Goal: Information Seeking & Learning: Learn about a topic

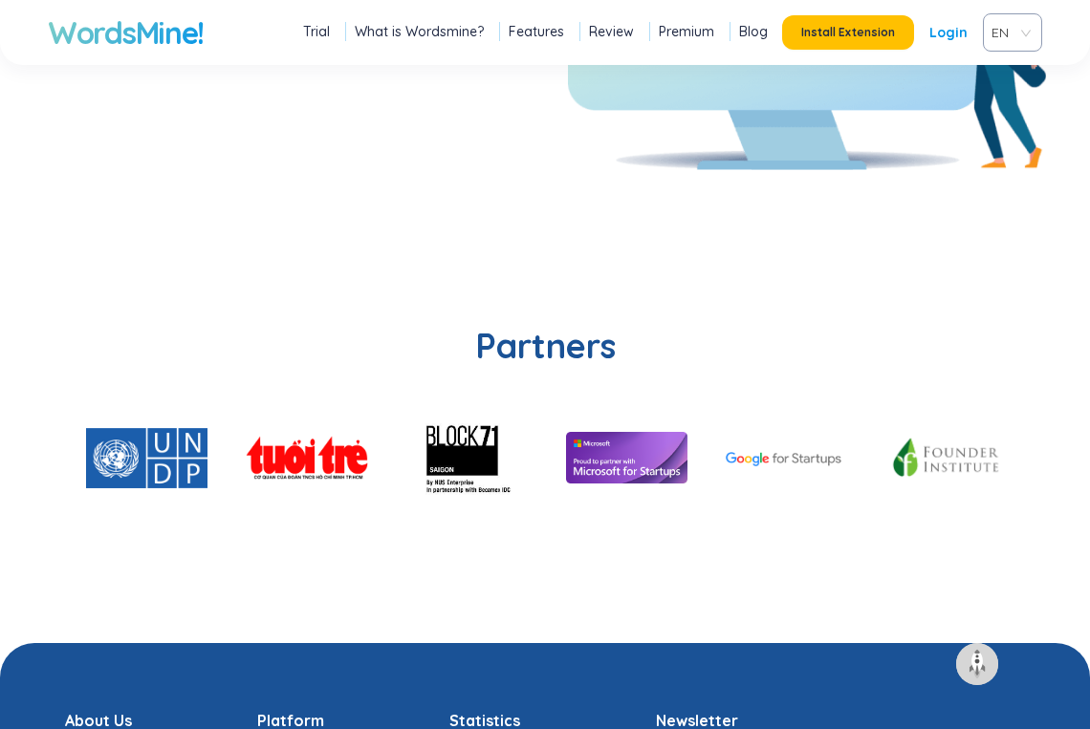
scroll to position [4144, 0]
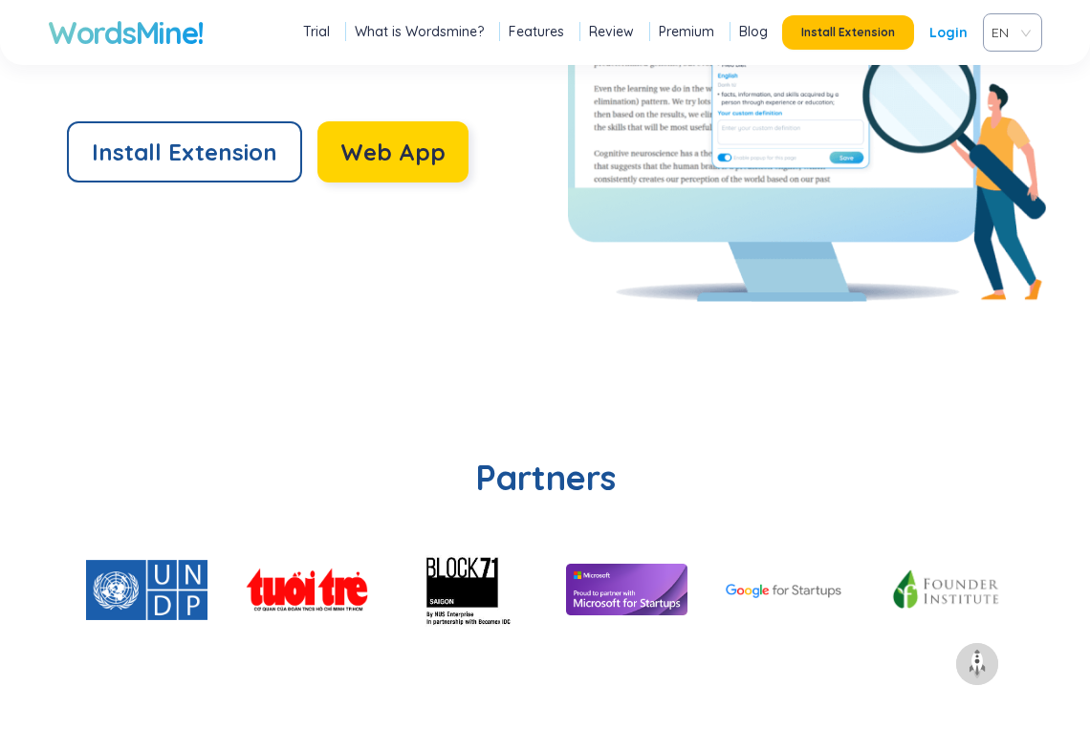
click at [409, 163] on span "Web App" at bounding box center [392, 152] width 105 height 31
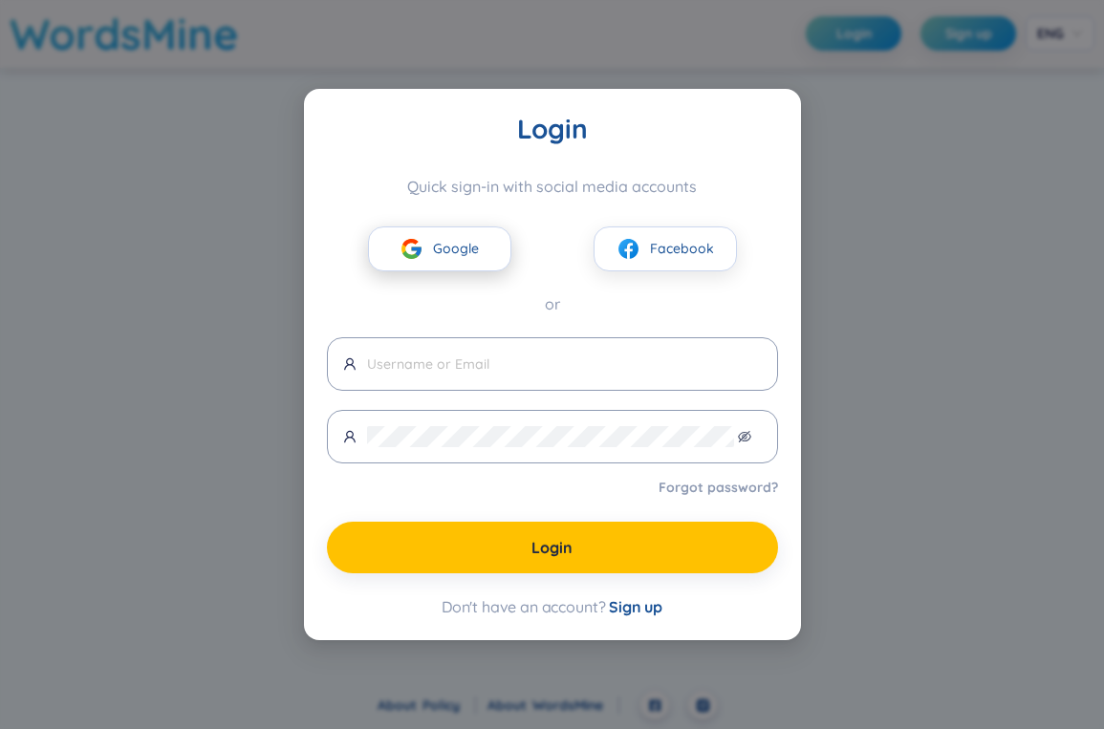
click at [474, 248] on span "Google" at bounding box center [456, 248] width 46 height 21
click at [460, 250] on span "Google" at bounding box center [456, 248] width 46 height 21
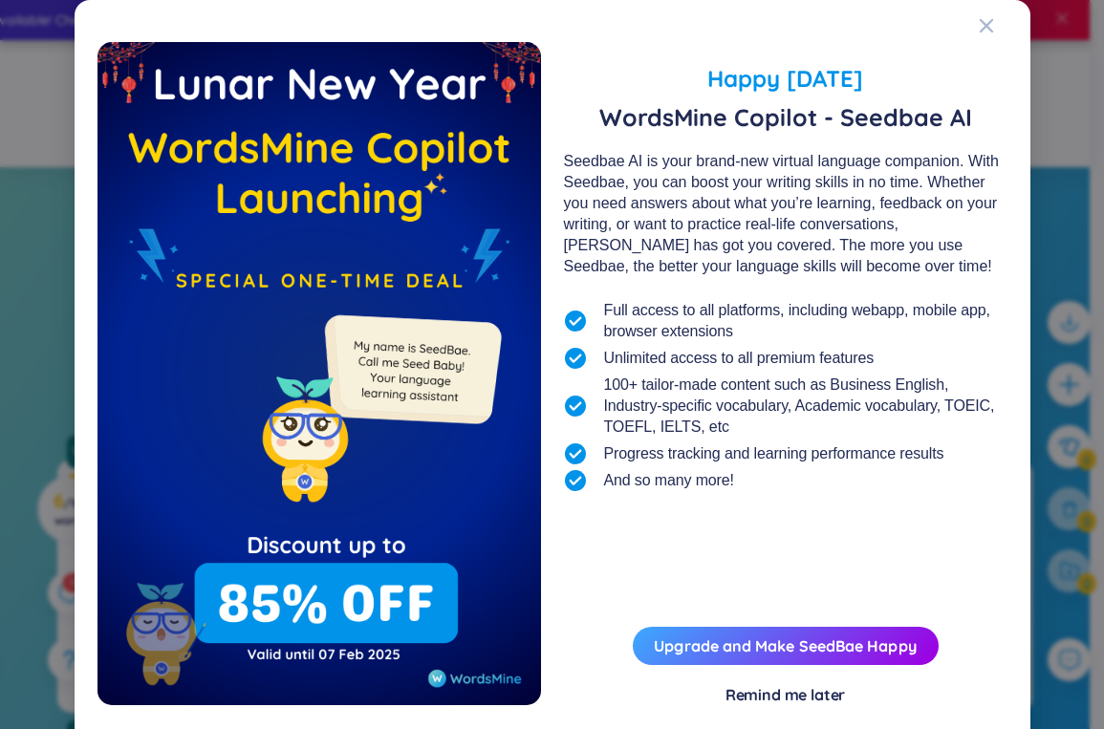
click at [798, 693] on div "Remind me later" at bounding box center [786, 695] width 120 height 21
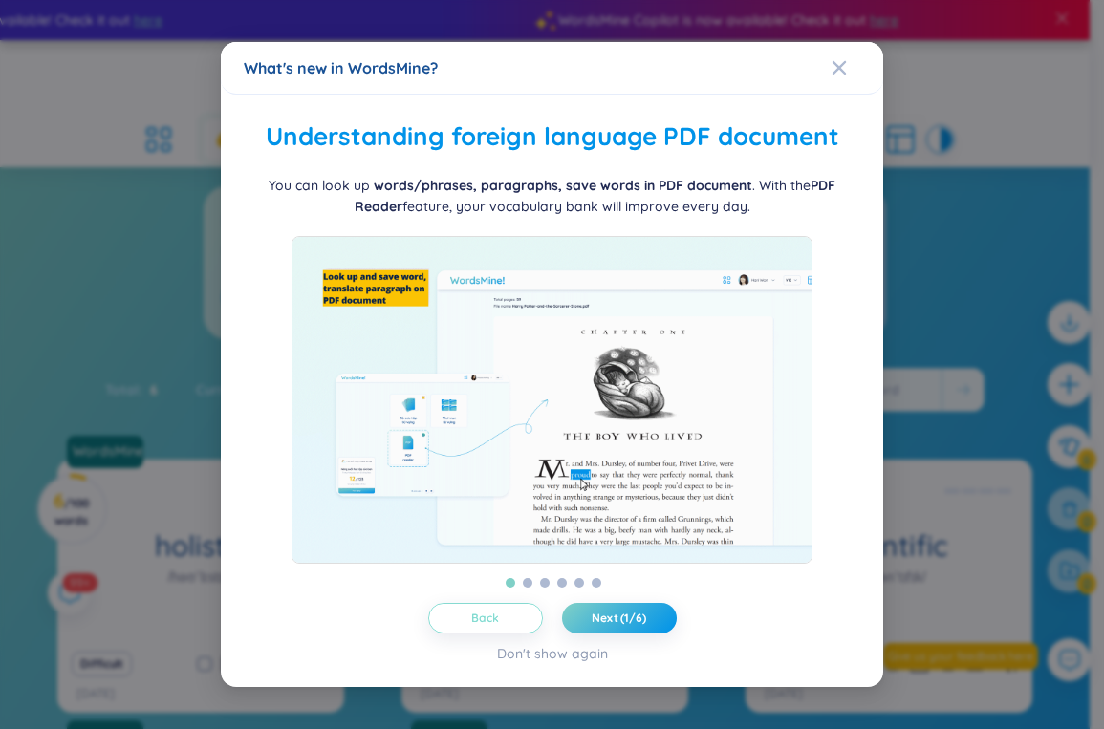
click at [511, 634] on button "Back" at bounding box center [485, 618] width 115 height 31
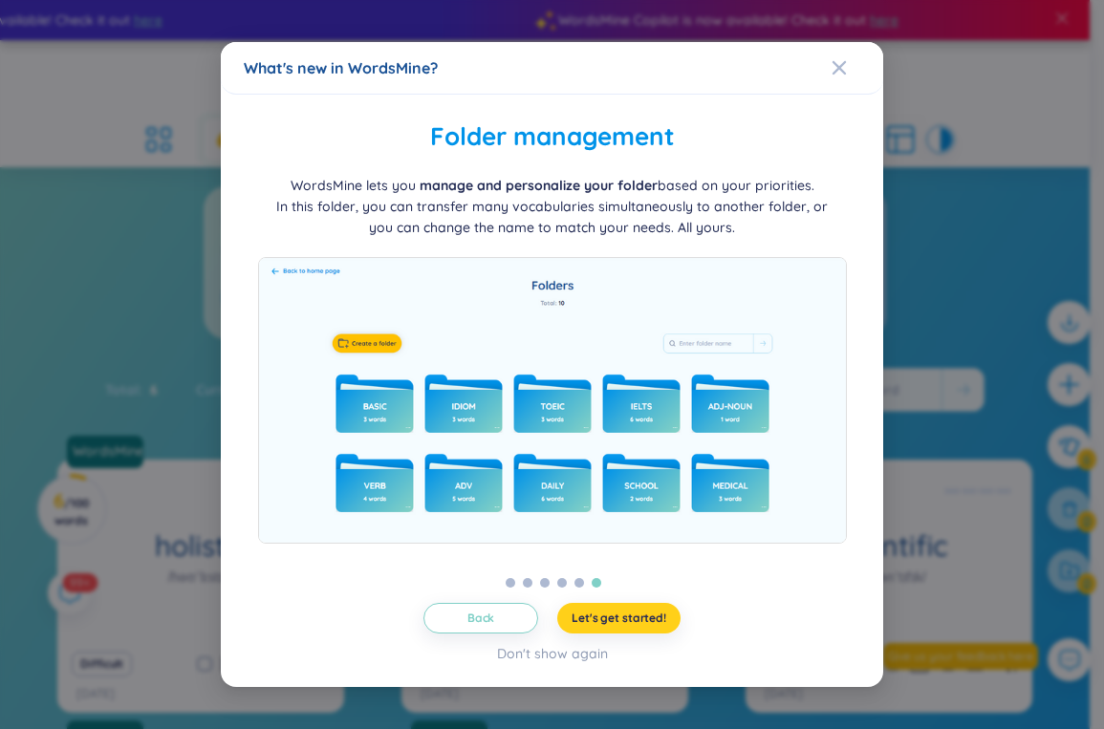
click at [658, 626] on span "Let's get started!" at bounding box center [619, 618] width 95 height 15
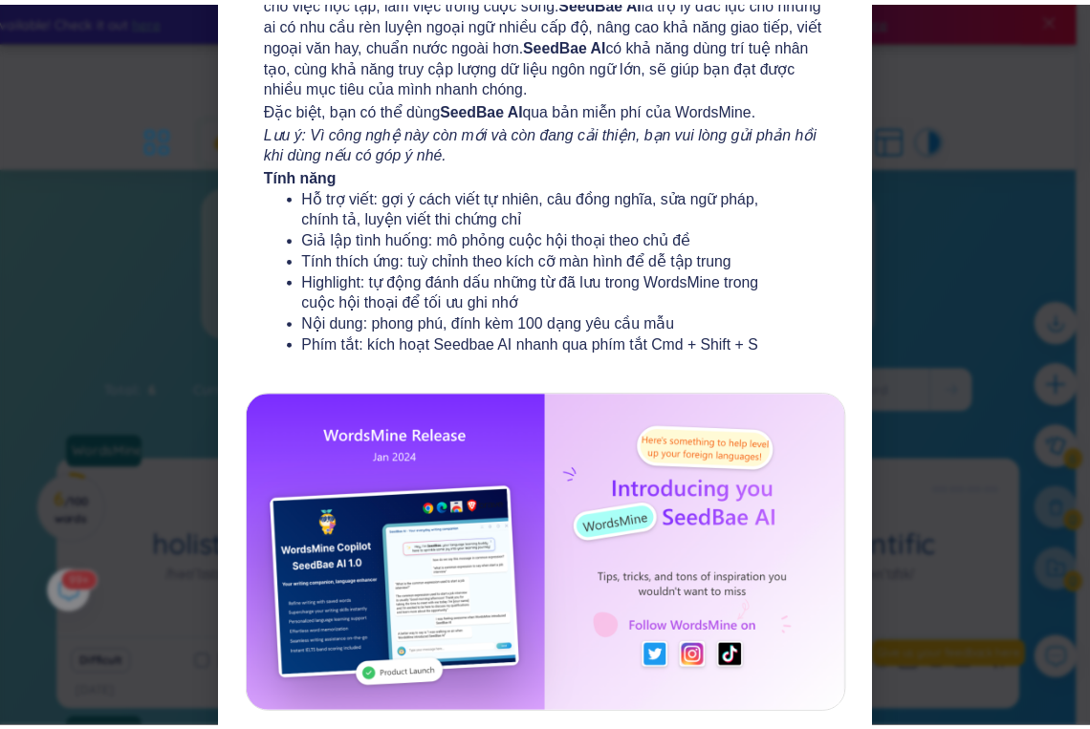
scroll to position [295, 0]
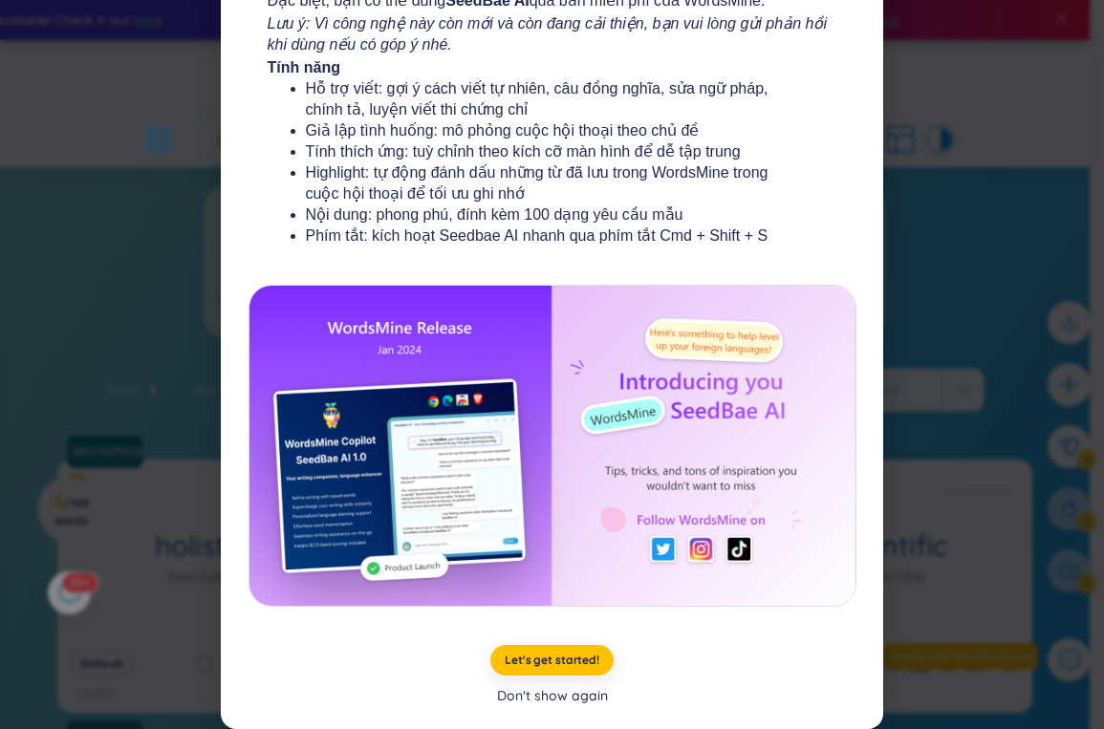
click at [570, 702] on div "Don't show again" at bounding box center [552, 696] width 111 height 21
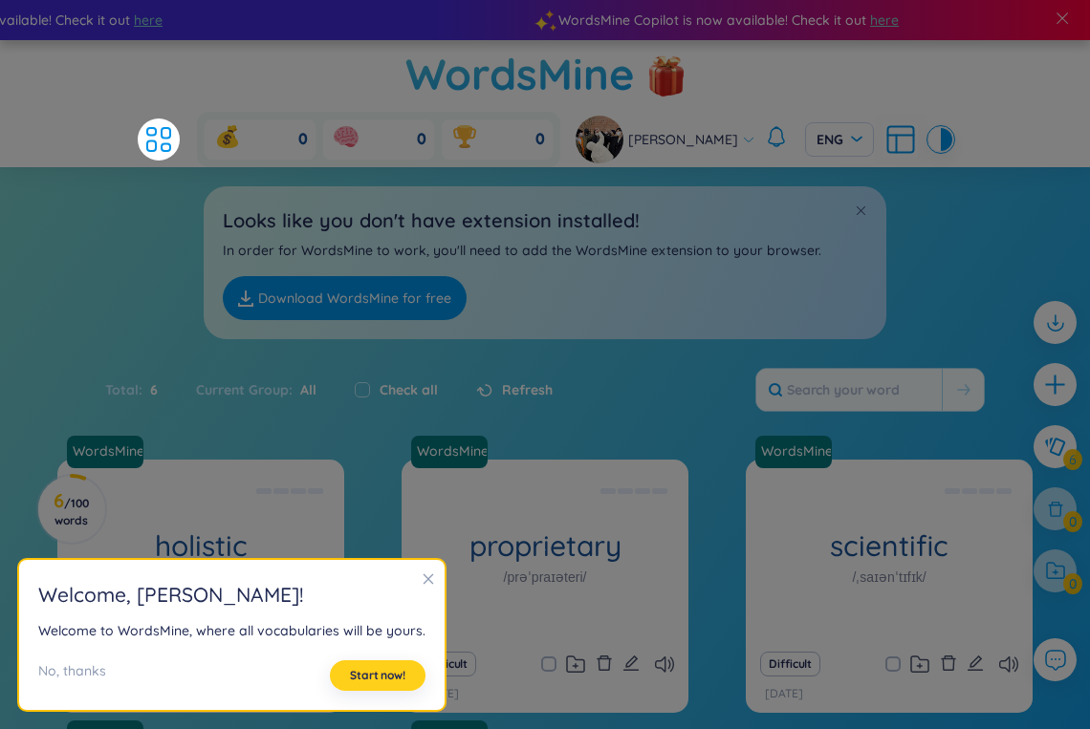
click at [391, 674] on span "Start now!" at bounding box center [377, 675] width 55 height 15
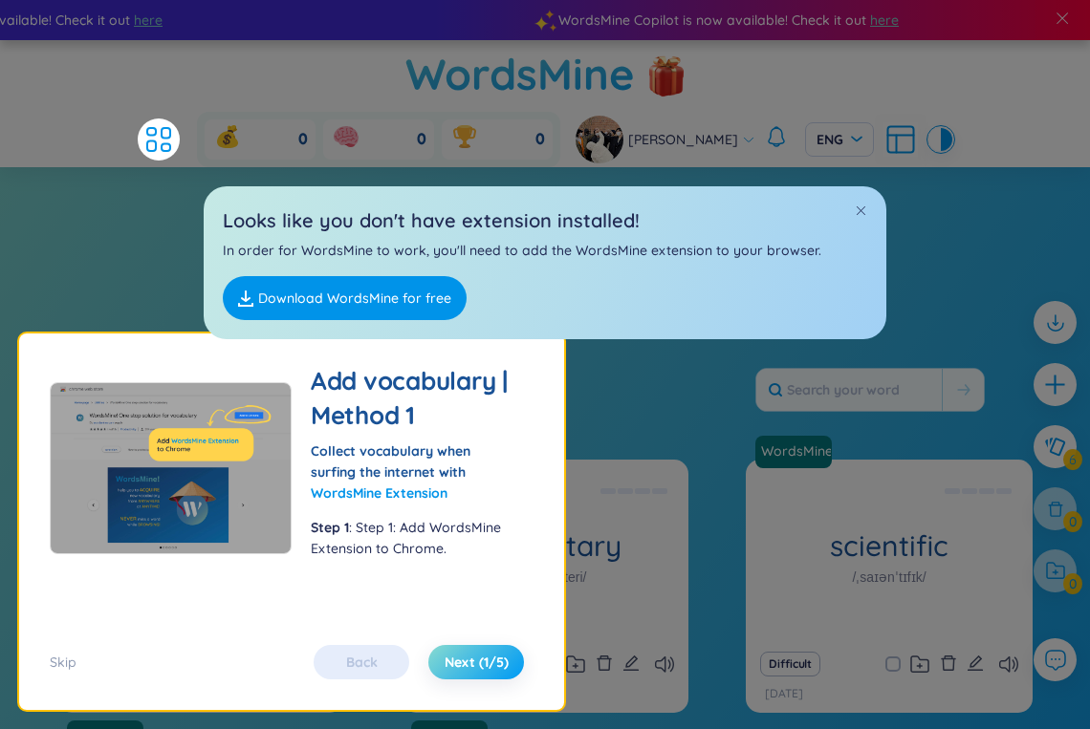
click at [472, 663] on span "Next (1/5)" at bounding box center [477, 662] width 64 height 19
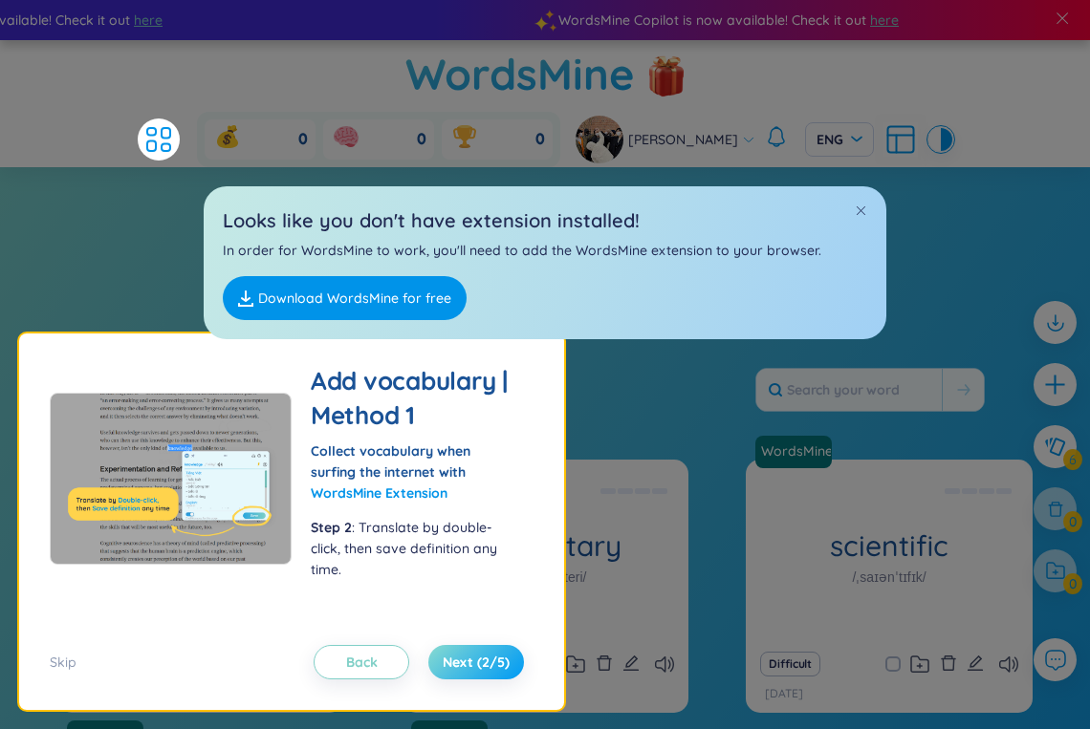
click at [472, 663] on span "Next (2/5)" at bounding box center [476, 662] width 67 height 19
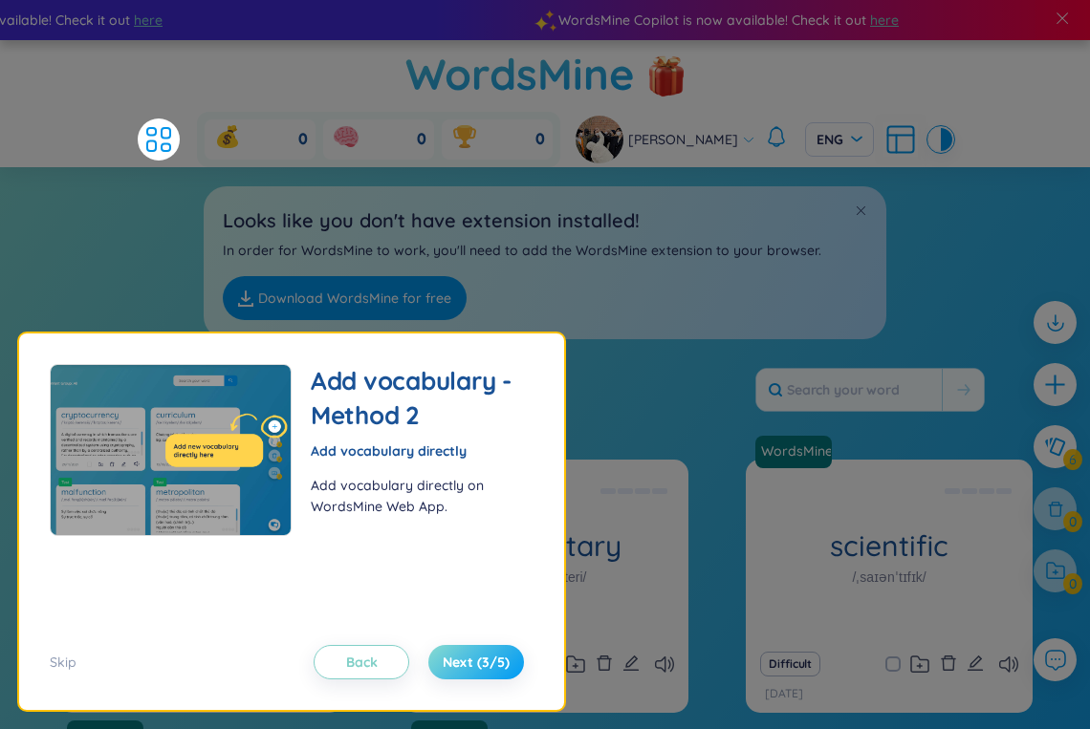
click at [472, 663] on span "Next (3/5)" at bounding box center [476, 662] width 67 height 19
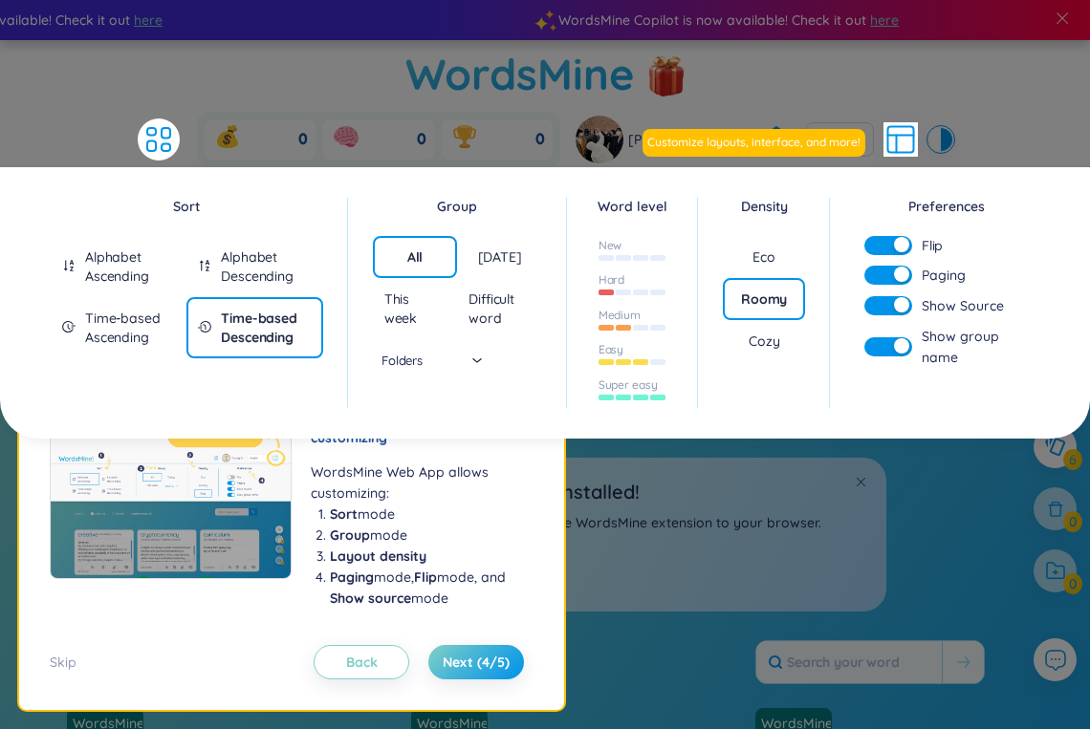
click at [792, 262] on div "Eco" at bounding box center [764, 257] width 82 height 42
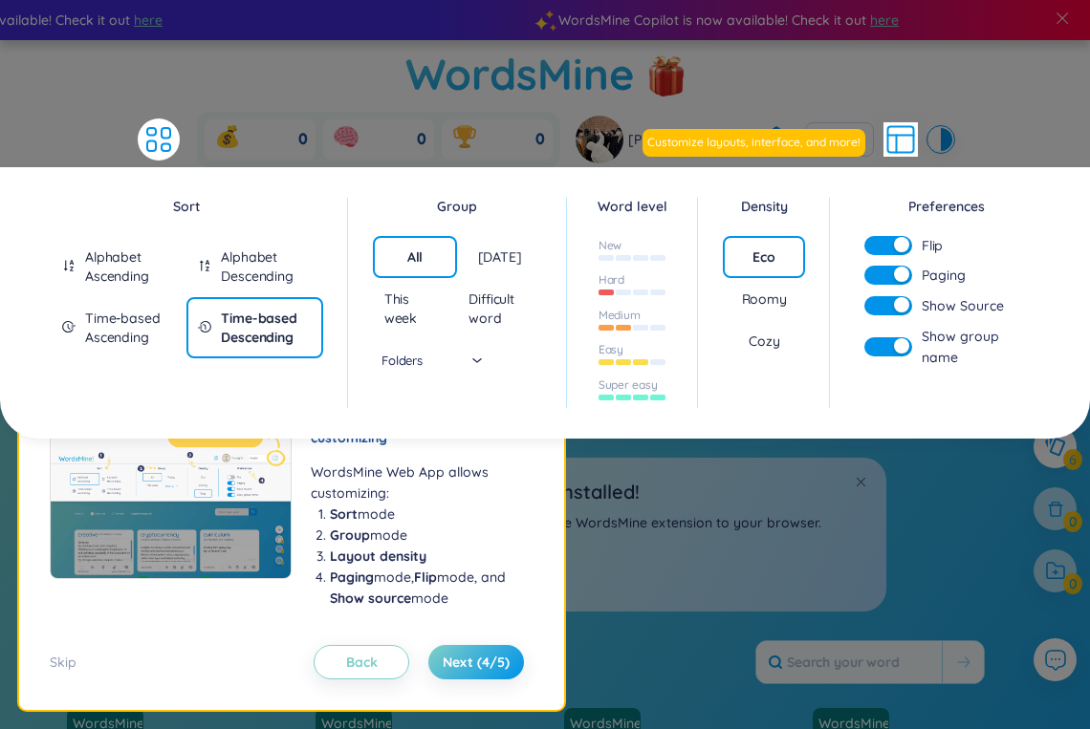
click at [773, 313] on div "Roomy" at bounding box center [764, 299] width 82 height 42
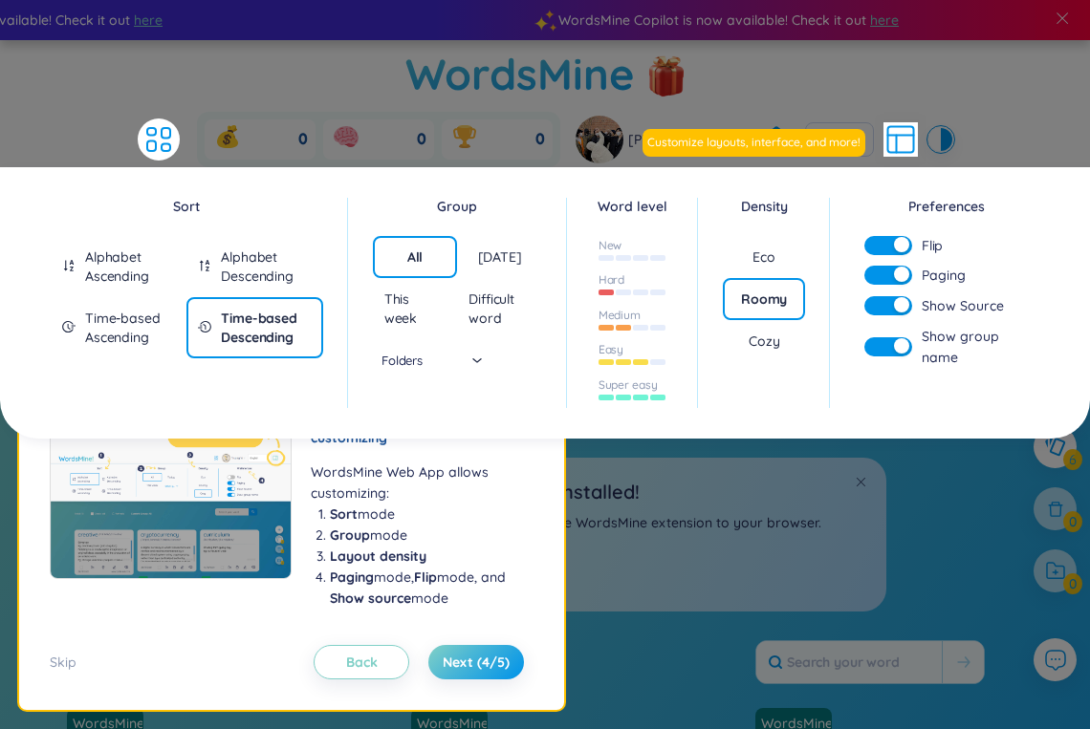
click at [776, 336] on div "Cozy" at bounding box center [764, 341] width 31 height 19
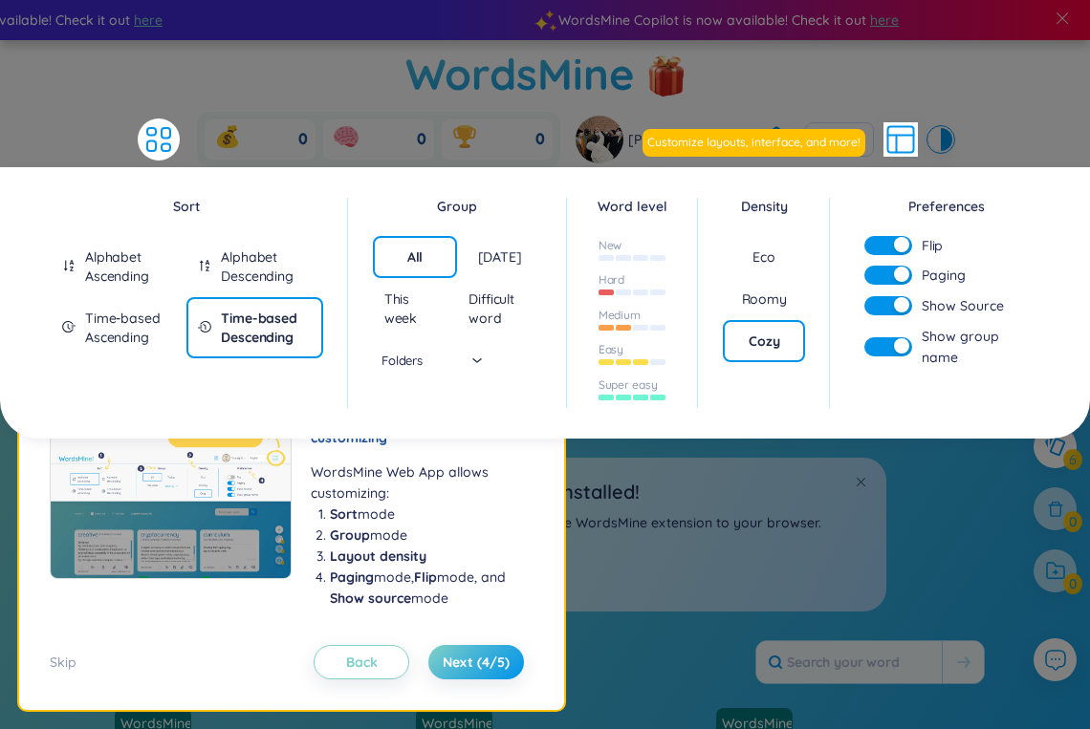
click at [773, 283] on div "Roomy" at bounding box center [764, 299] width 82 height 42
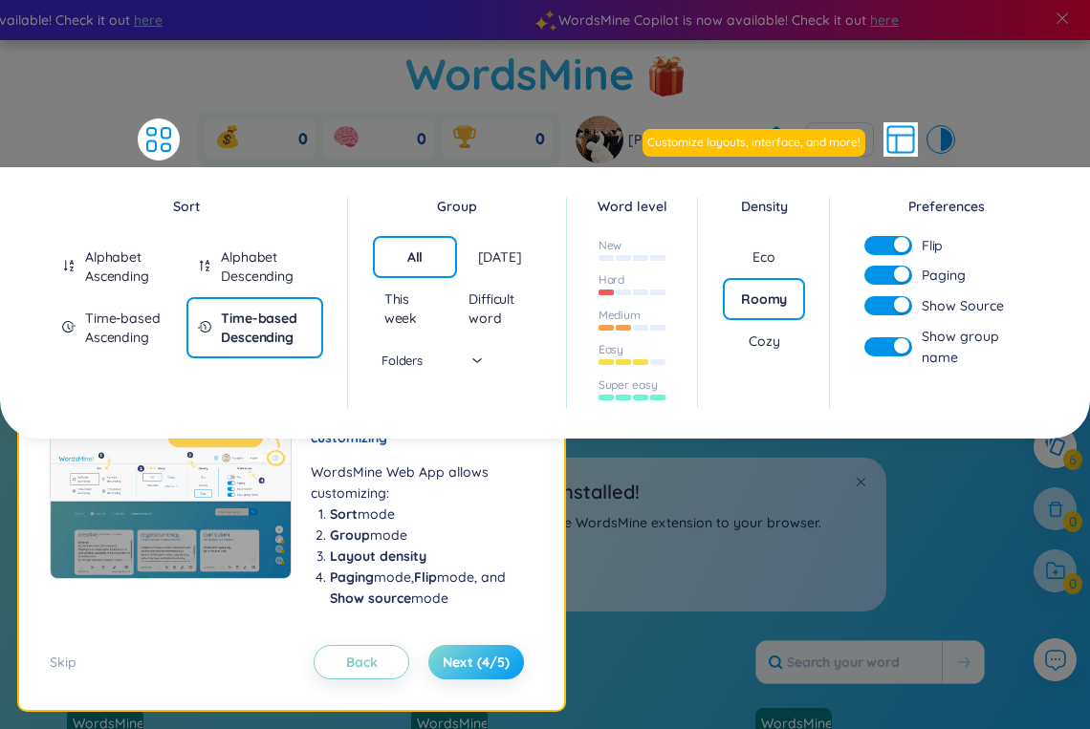
click at [495, 671] on span "Next (4/5)" at bounding box center [476, 662] width 67 height 19
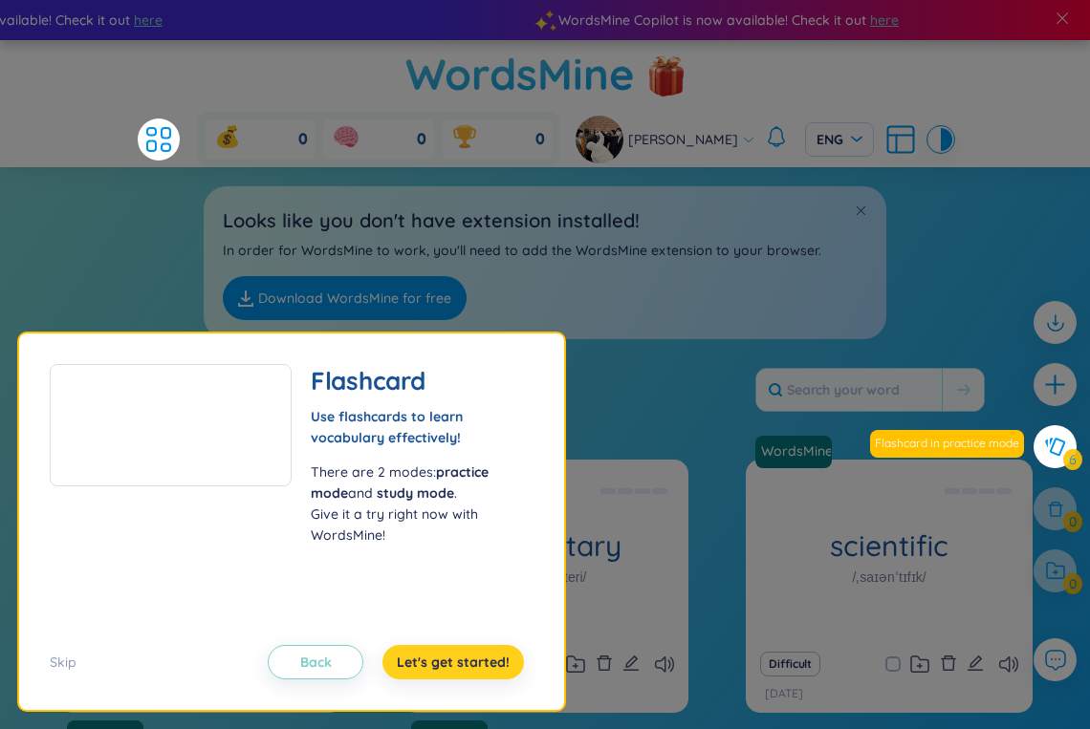
click at [495, 671] on span "Let's get started!" at bounding box center [453, 662] width 113 height 19
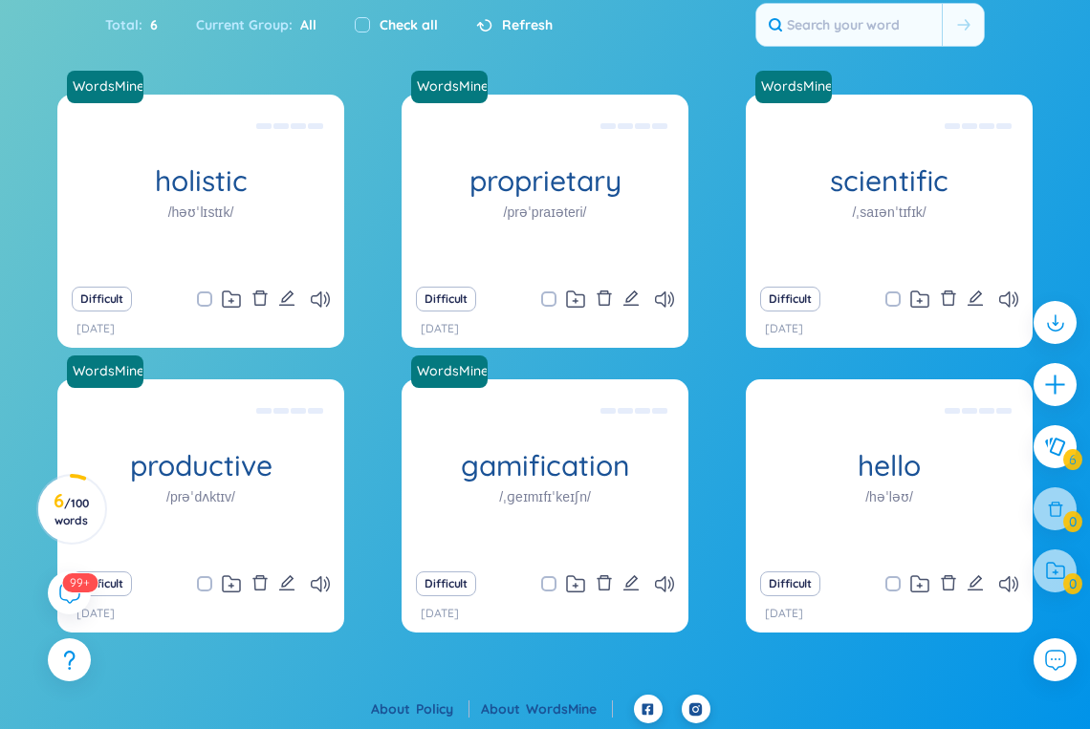
scroll to position [369, 0]
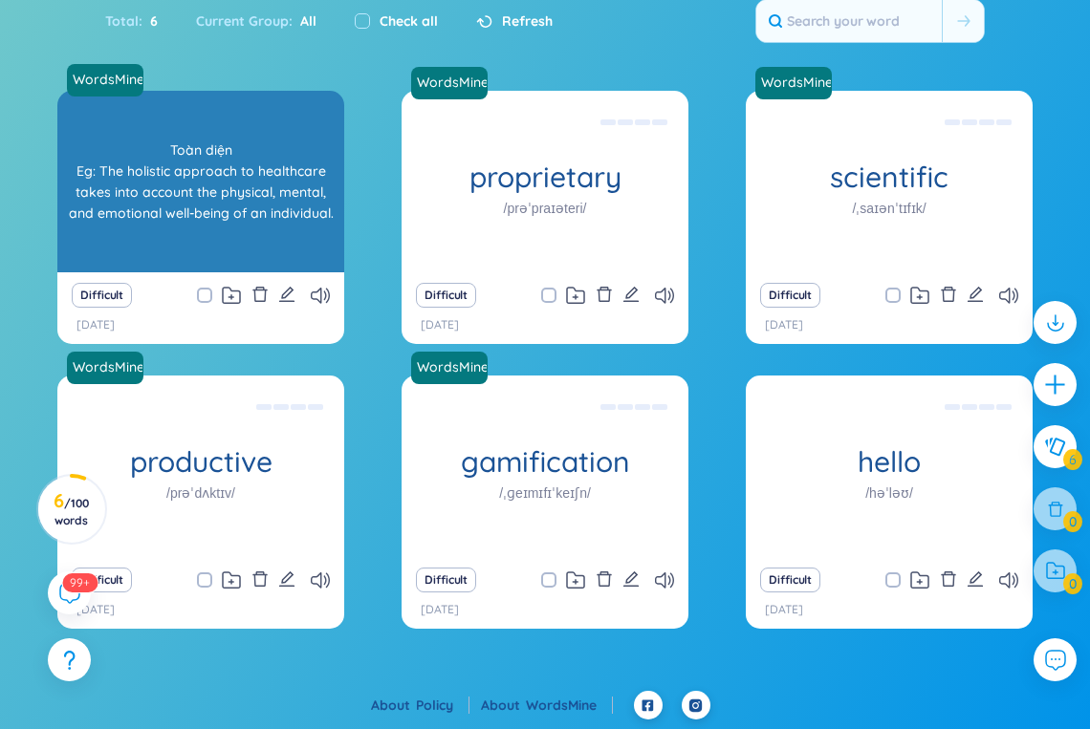
click at [151, 197] on div "Toàn diện Eg: The holistic approach to healthcare takes into account the physic…" at bounding box center [201, 182] width 268 height 172
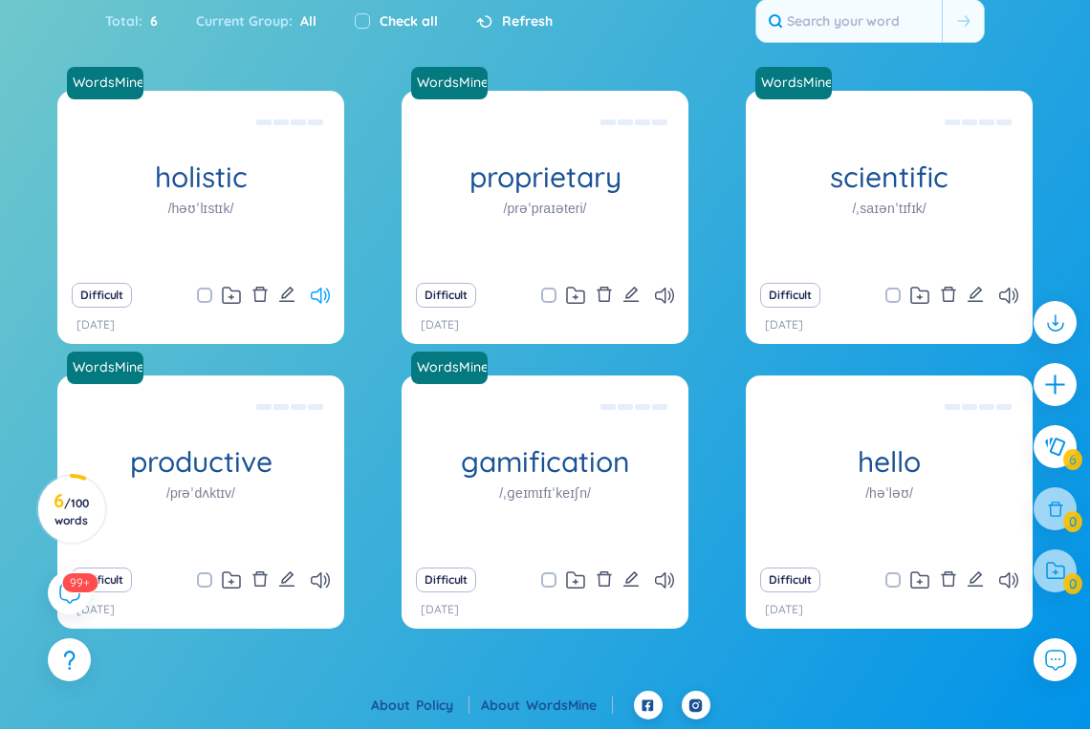
click at [313, 295] on icon at bounding box center [320, 296] width 19 height 16
